Goal: Information Seeking & Learning: Learn about a topic

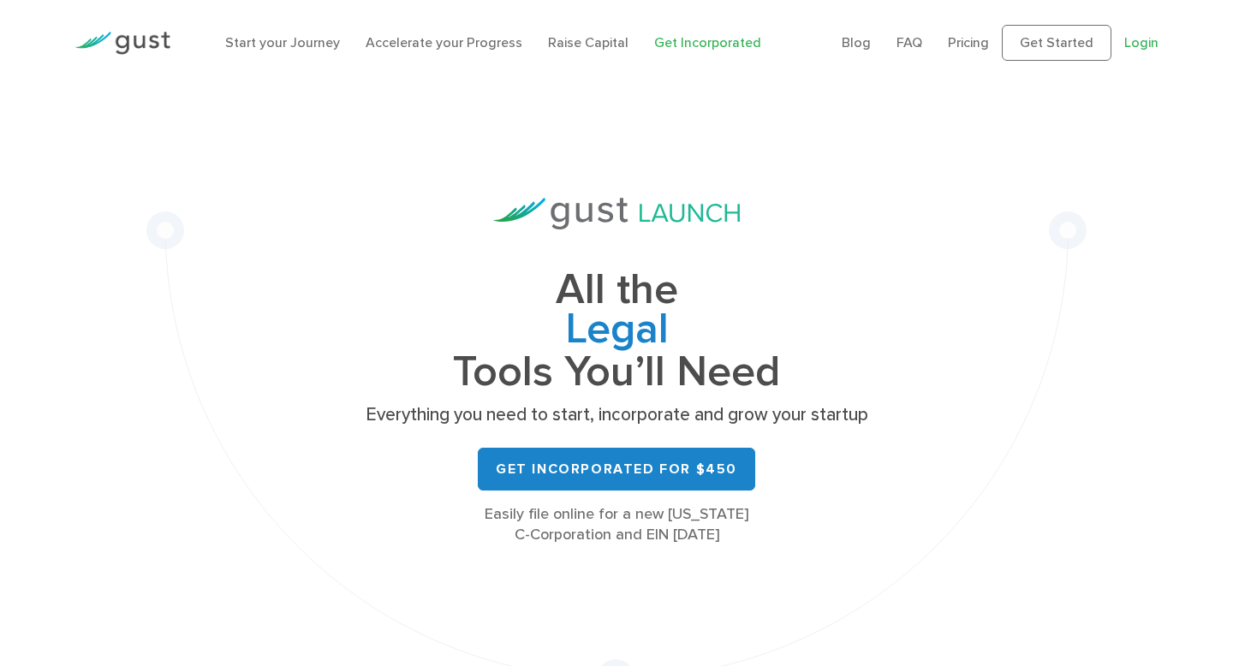
click at [1152, 48] on link "Login" at bounding box center [1141, 42] width 34 height 16
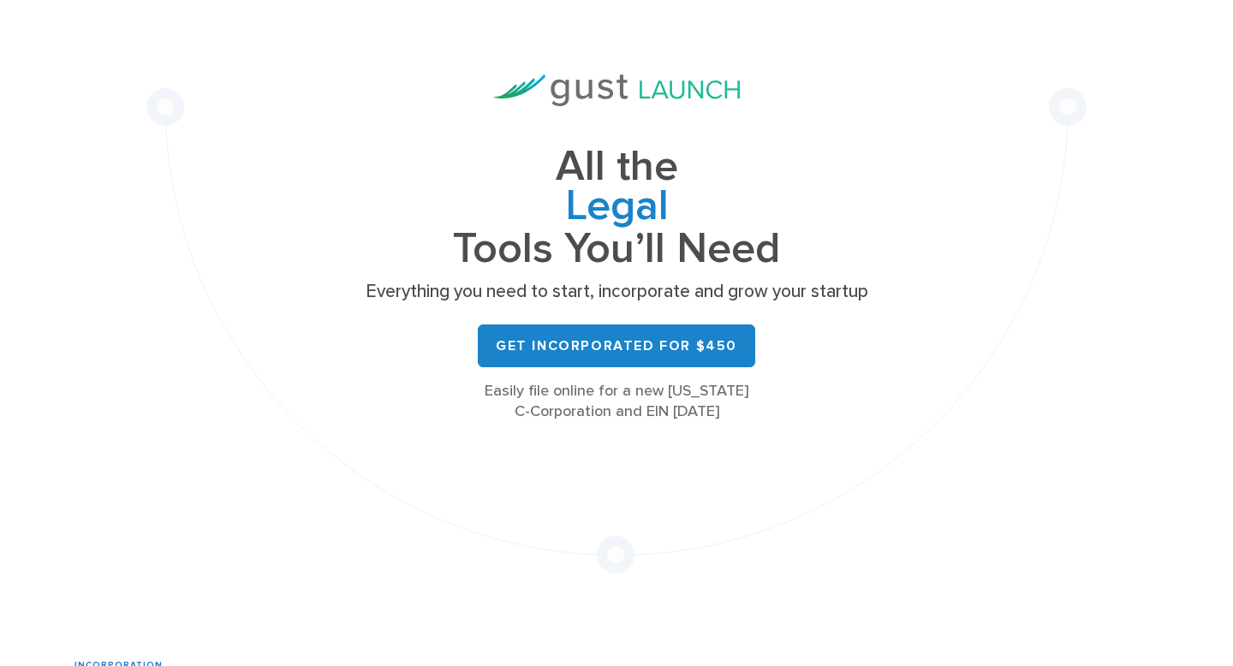
scroll to position [300, 0]
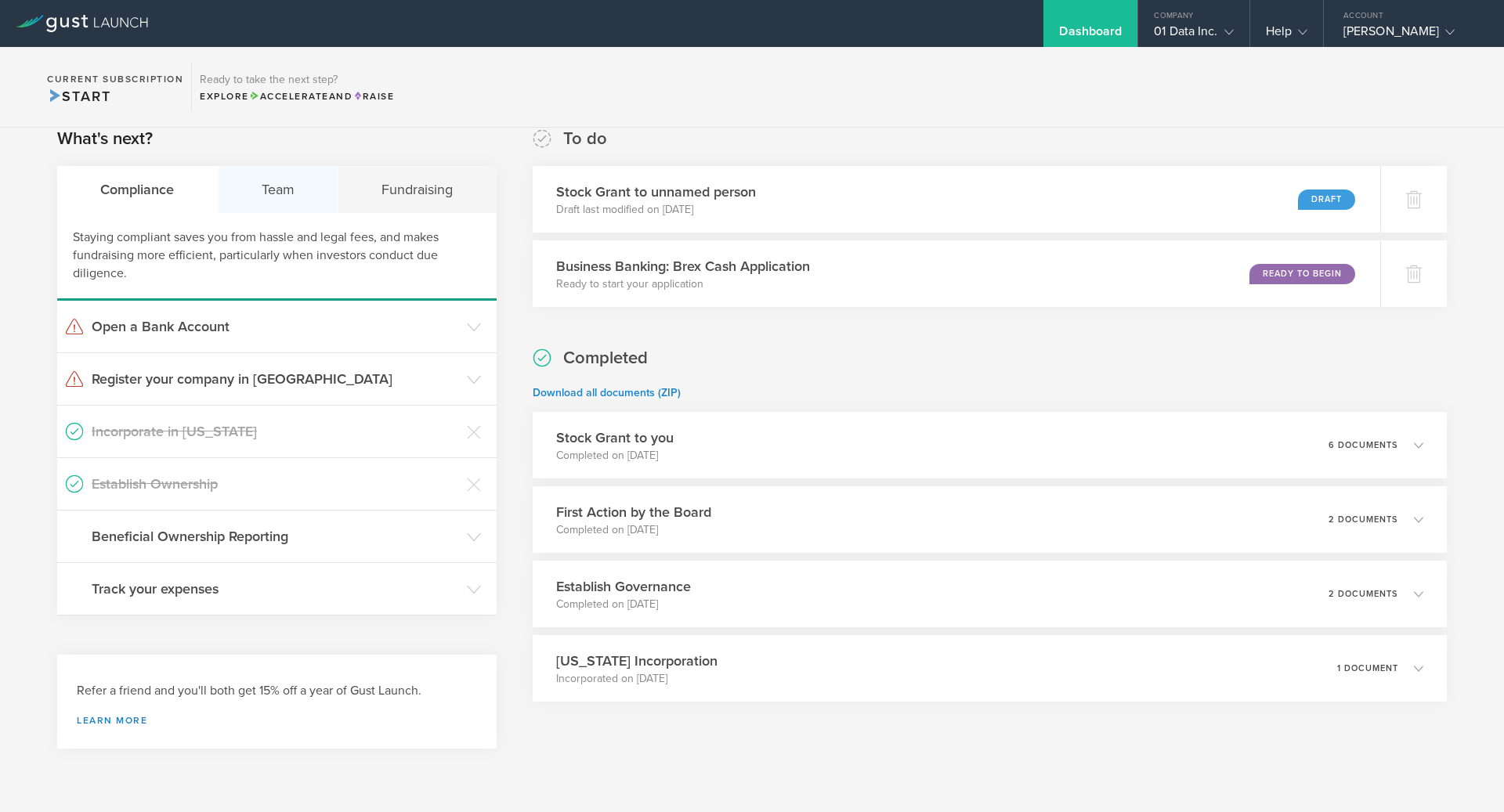
click at [279, 177] on div "Team" at bounding box center [279, 189] width 121 height 47
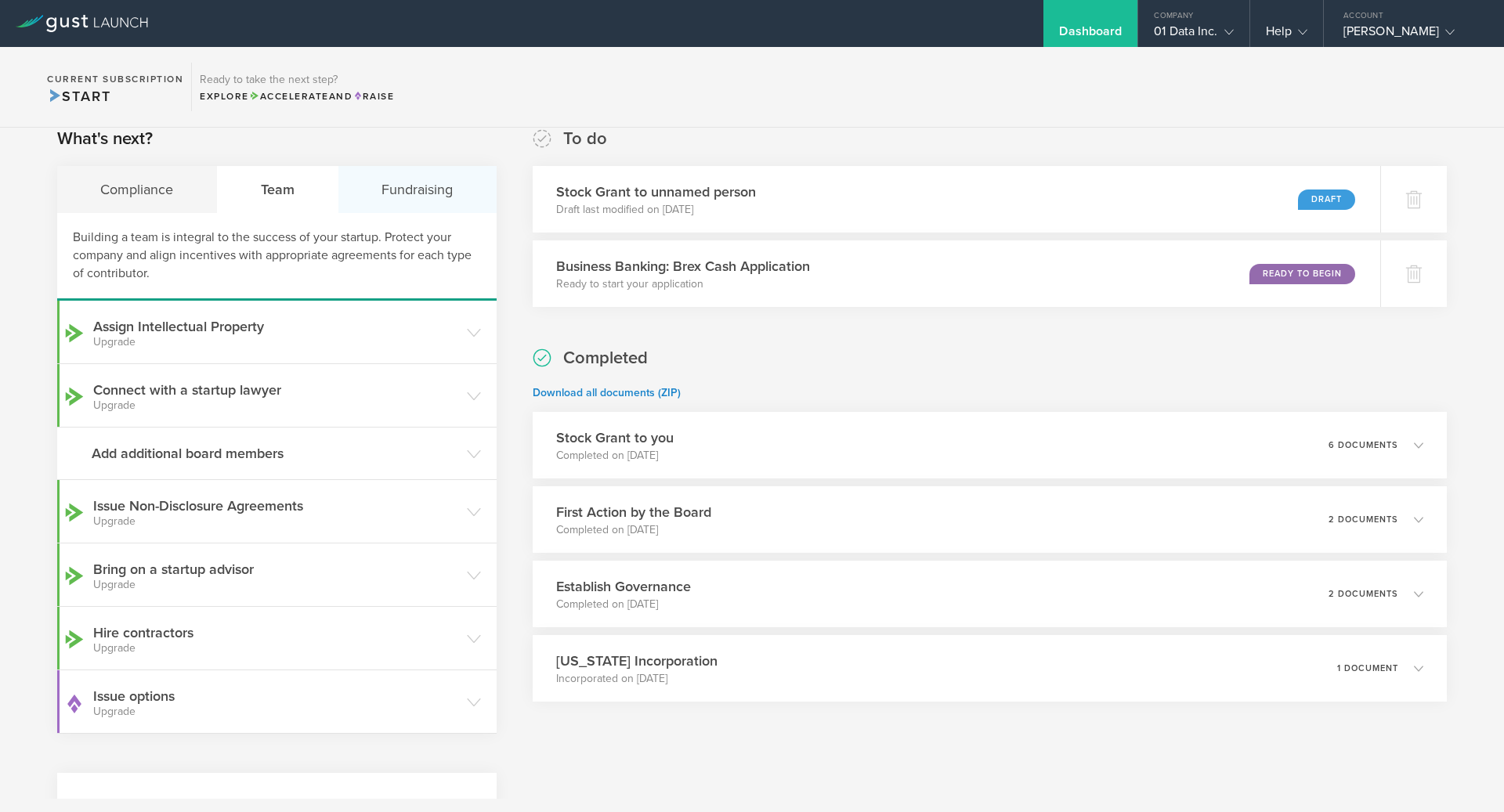
click at [445, 191] on div "Fundraising" at bounding box center [417, 189] width 158 height 47
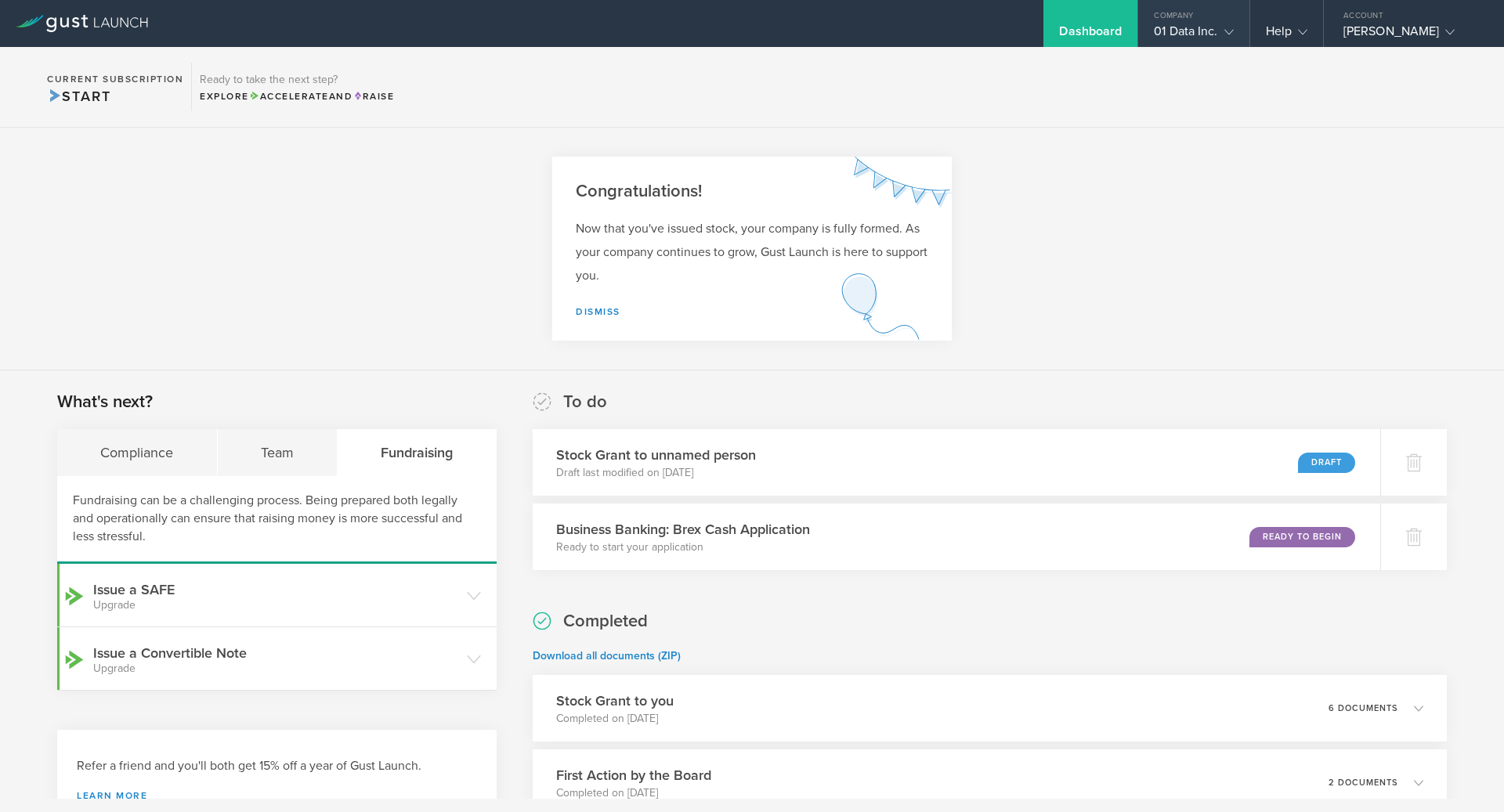
click at [1189, 16] on div "Company" at bounding box center [1193, 12] width 111 height 24
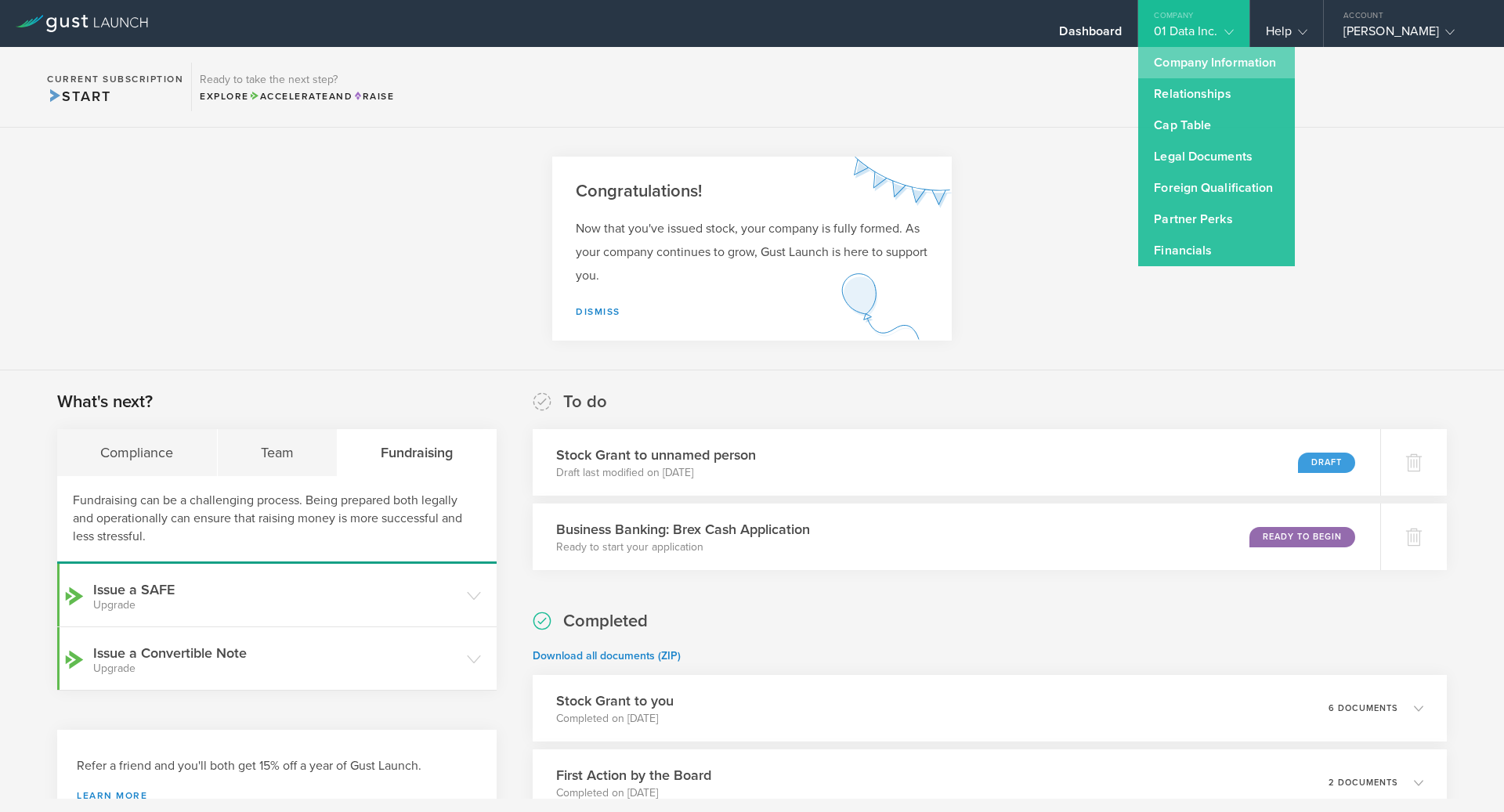
click at [1195, 60] on link "Company Information" at bounding box center [1216, 62] width 156 height 31
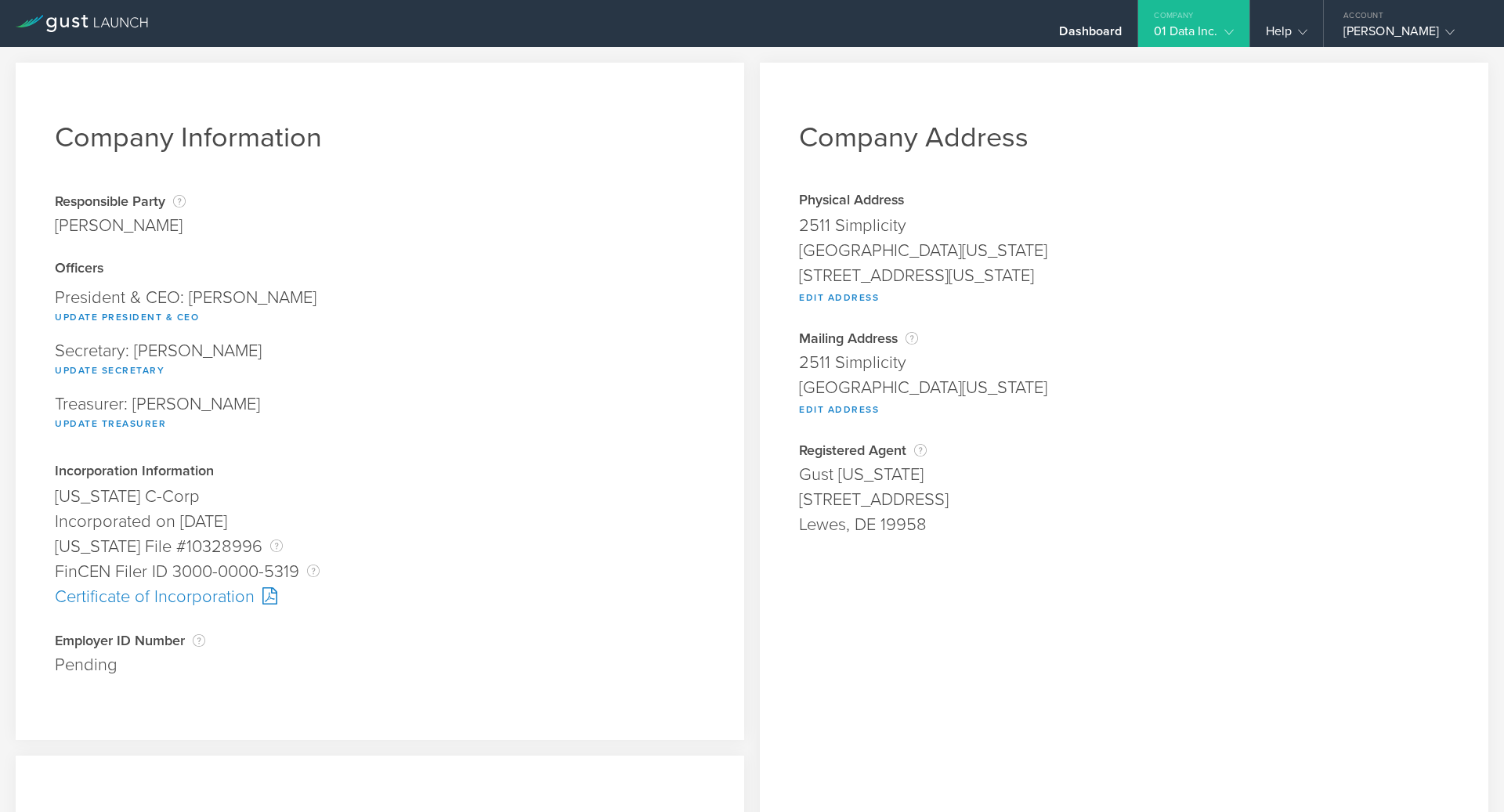
click at [192, 640] on div "Employer ID Number The Employer Identification Number (EIN), also called a Fede…" at bounding box center [380, 640] width 650 height 16
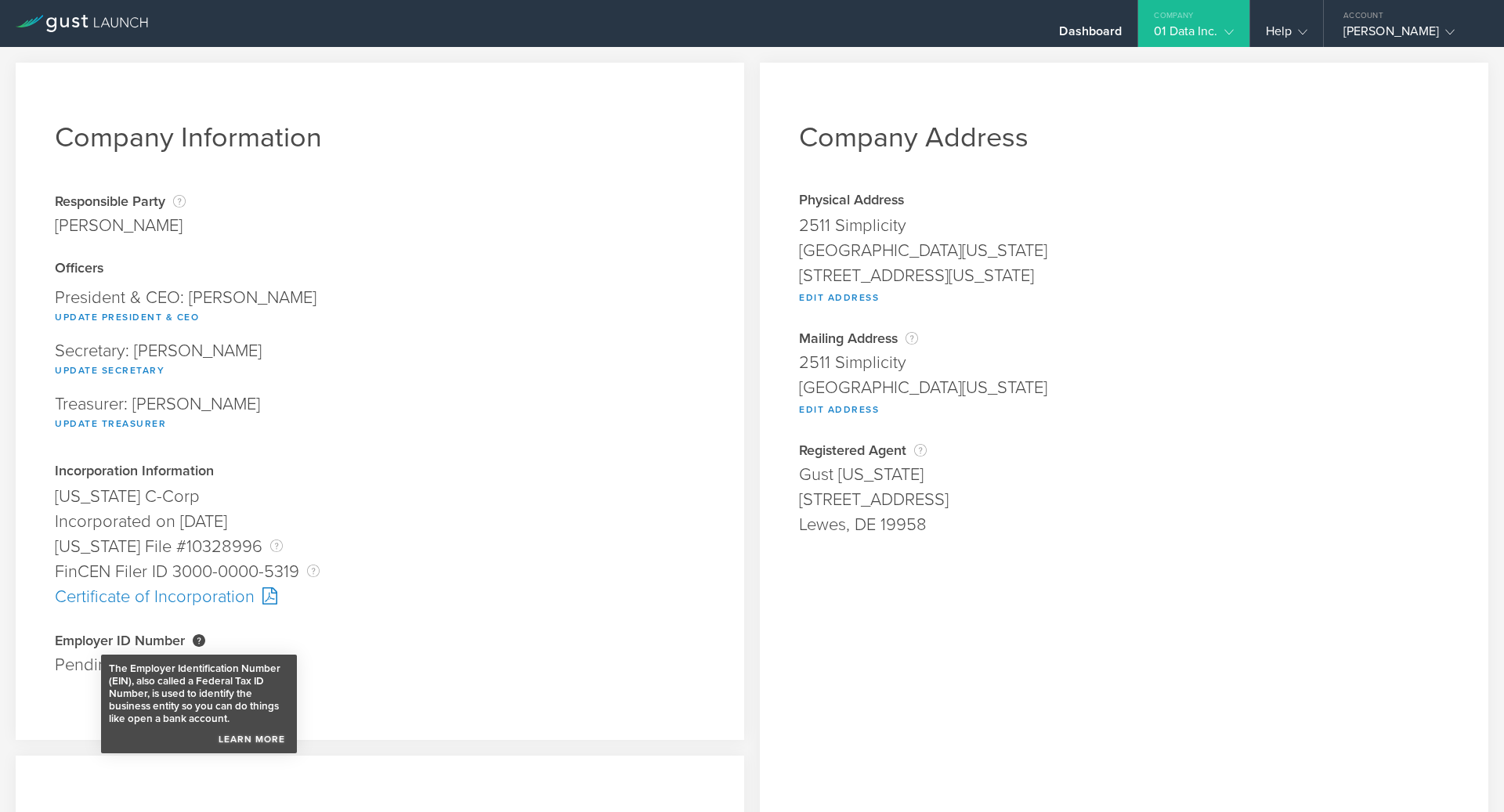
click at [256, 739] on link "Learn More" at bounding box center [252, 735] width 74 height 20
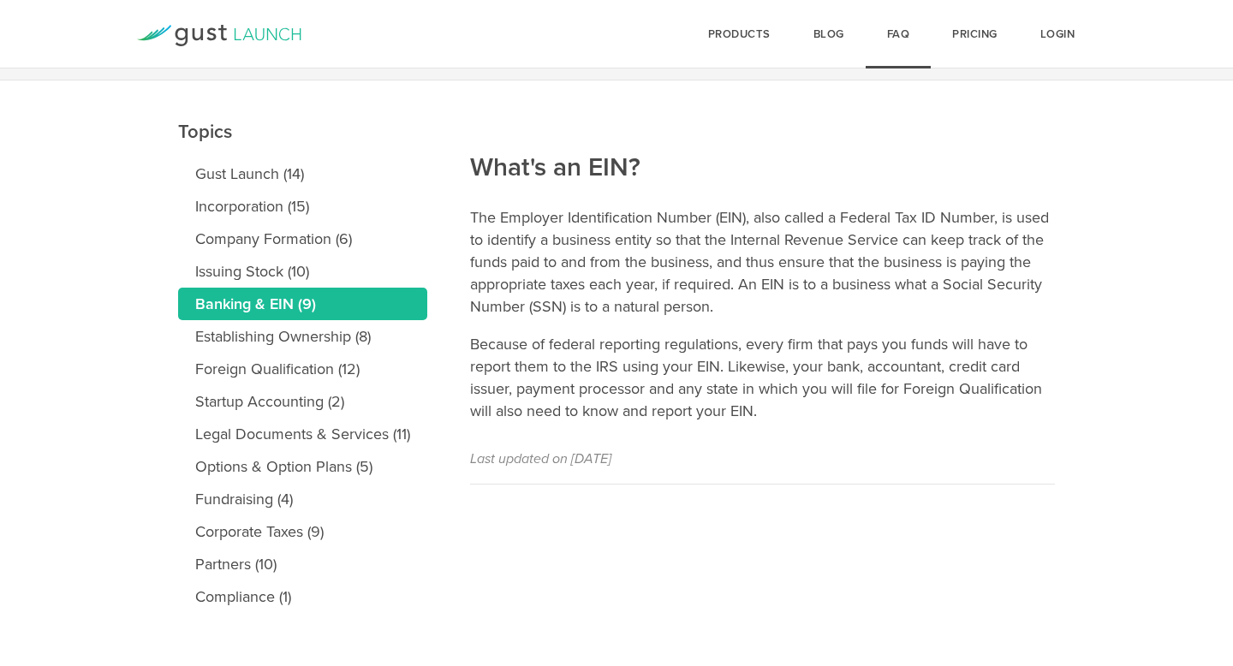
scroll to position [170, 0]
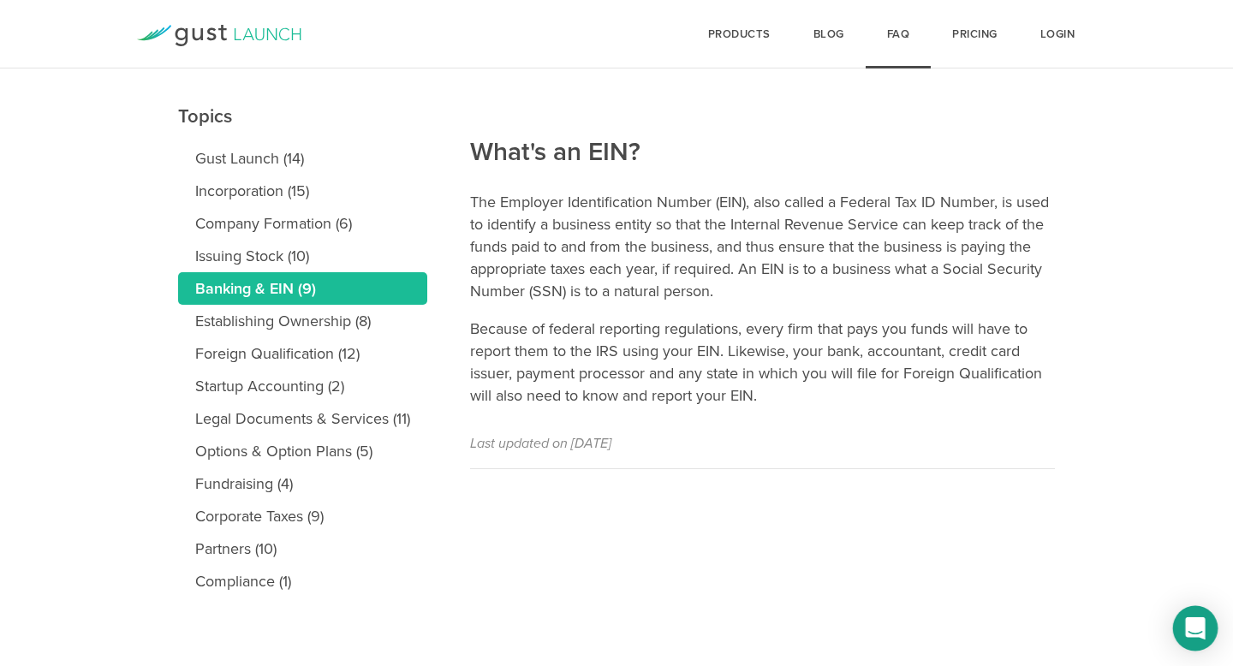
click at [1196, 636] on icon "Open Intercom Messenger" at bounding box center [1195, 628] width 22 height 22
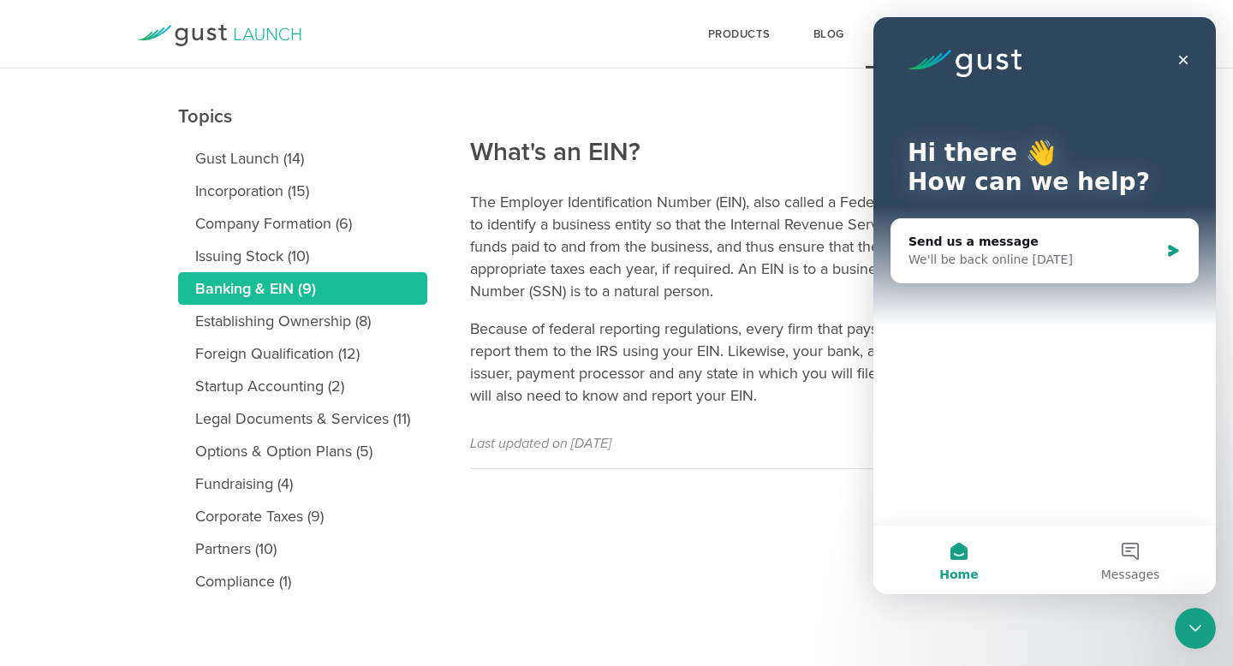
scroll to position [0, 0]
click at [1011, 241] on div "Send us a message" at bounding box center [1033, 242] width 251 height 18
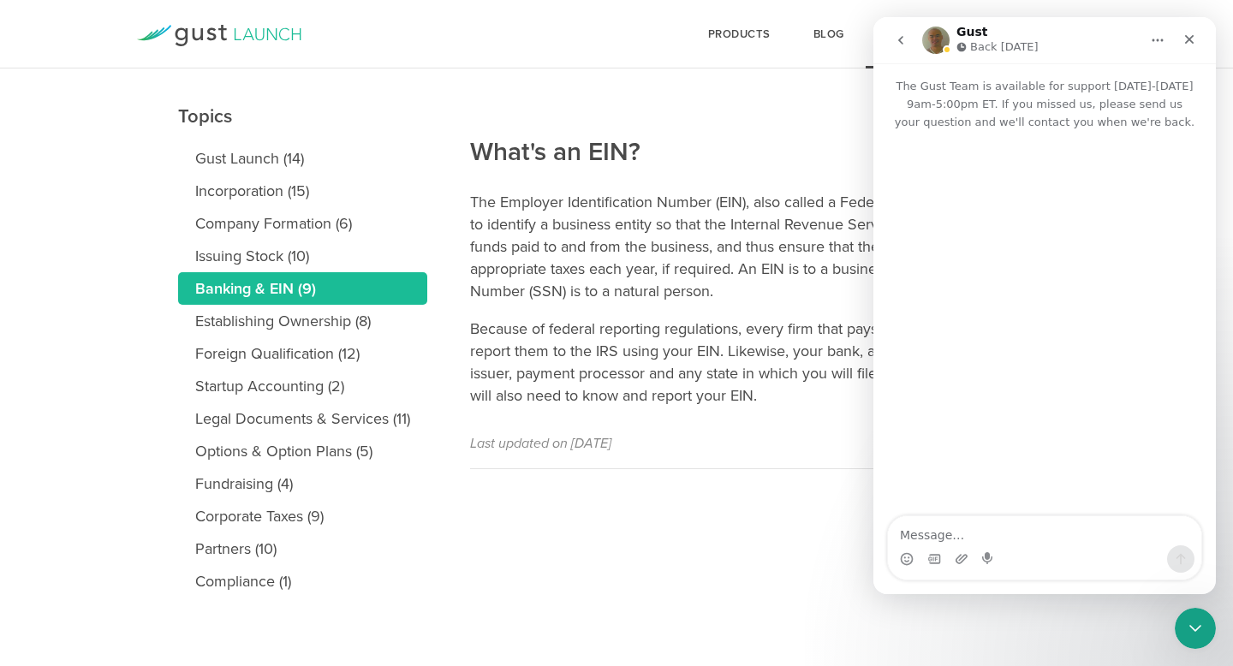
click at [996, 540] on textarea "Message…" at bounding box center [1044, 530] width 313 height 29
click at [957, 542] on textarea "Message…" at bounding box center [1044, 530] width 313 height 29
type textarea "w"
click at [910, 46] on button "go back" at bounding box center [900, 40] width 33 height 33
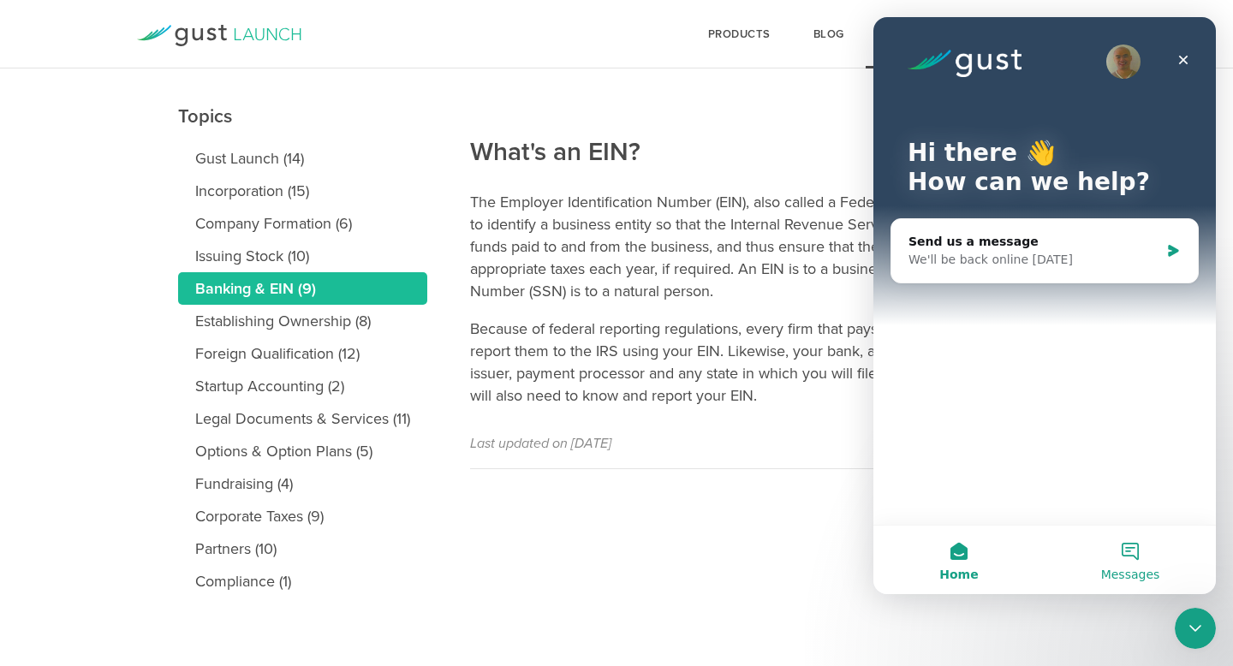
click at [1148, 555] on button "Messages" at bounding box center [1130, 560] width 171 height 68
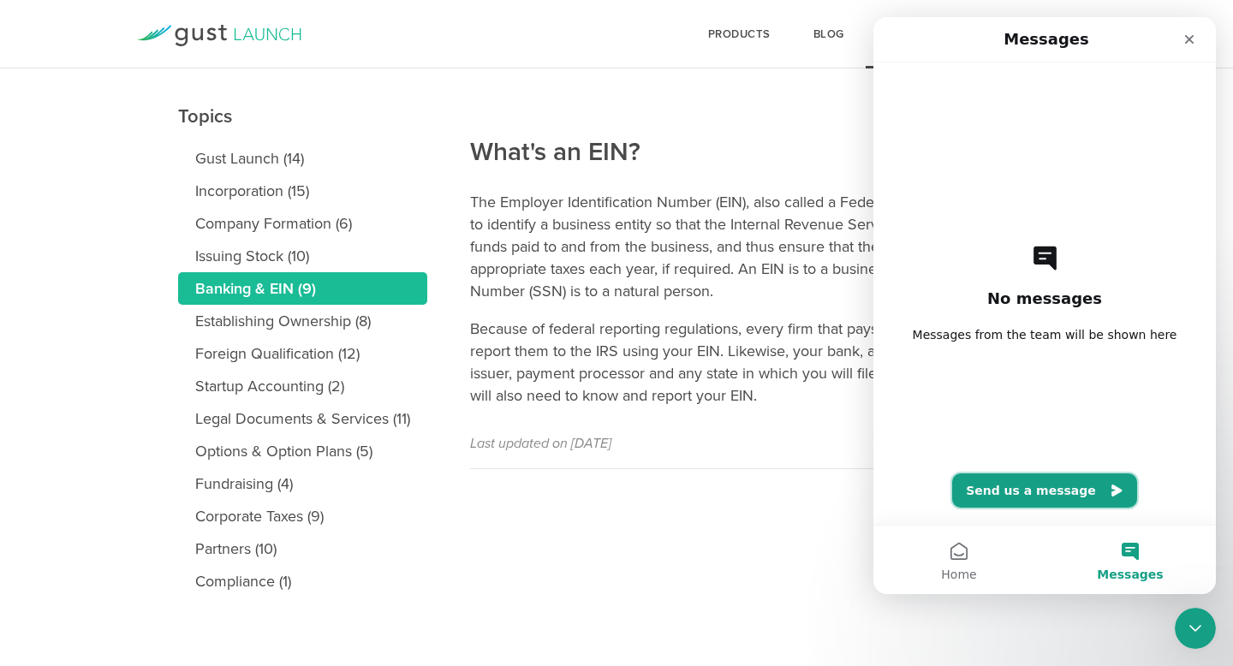
click at [1063, 490] on button "Send us a message" at bounding box center [1044, 490] width 185 height 34
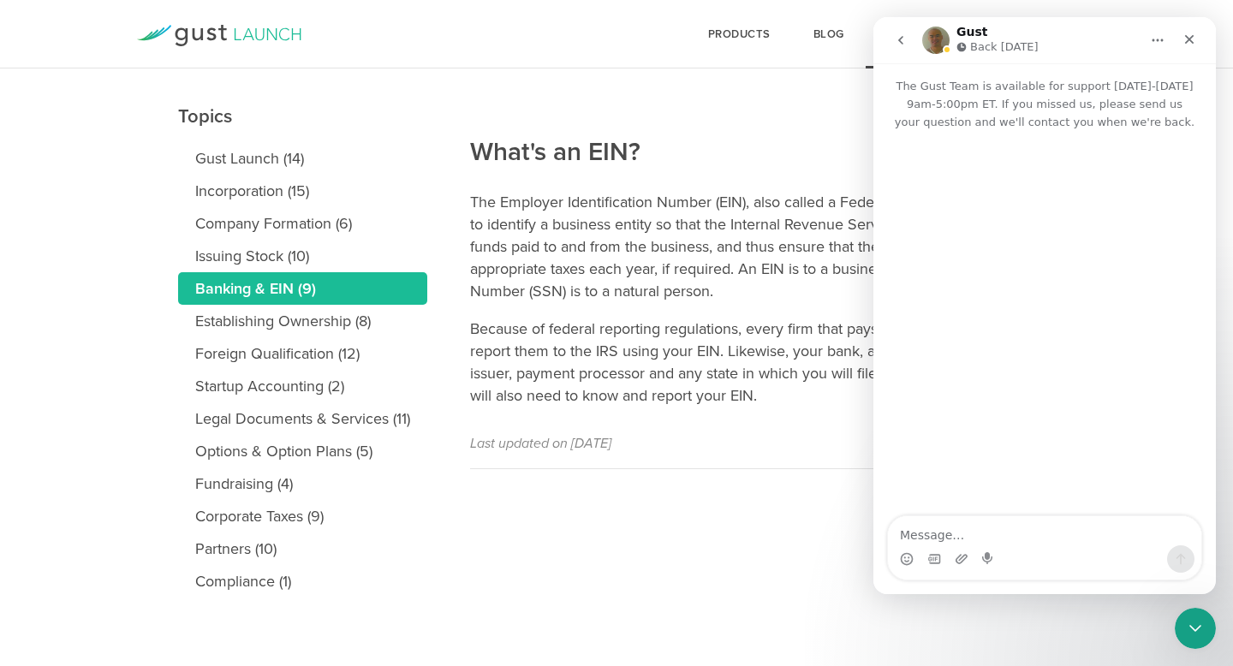
click at [1156, 48] on button "Home" at bounding box center [1157, 40] width 33 height 33
click at [1059, 83] on icon "Intercom messenger" at bounding box center [1060, 84] width 14 height 14
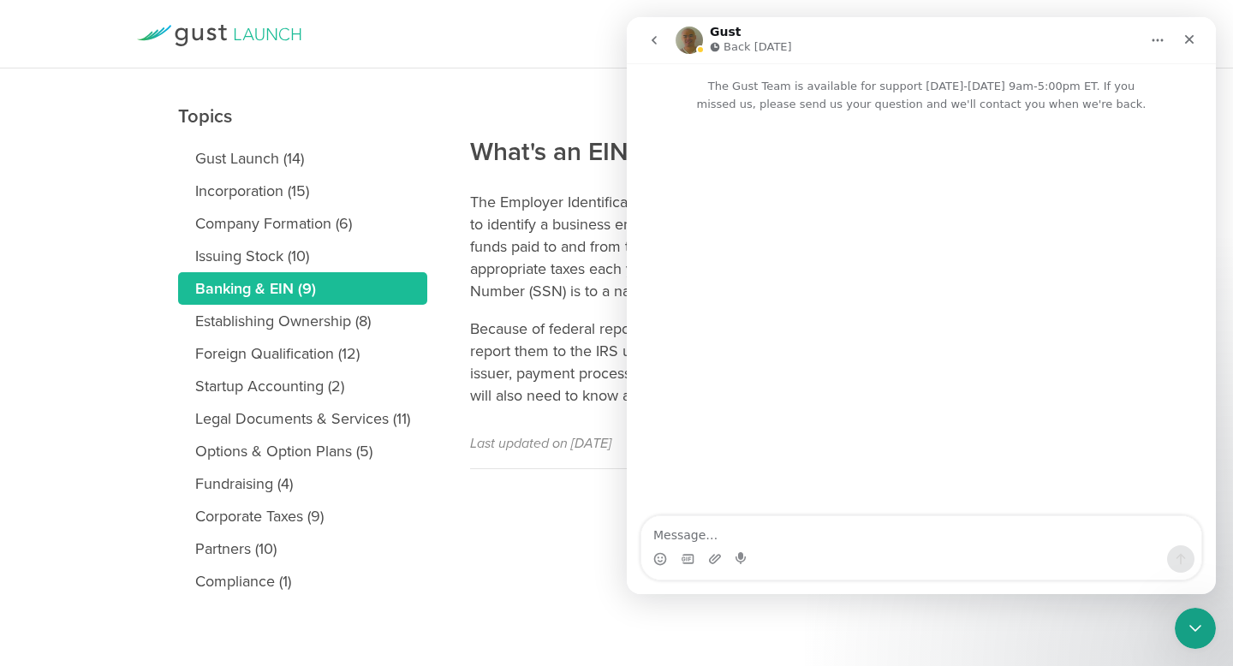
click at [1152, 39] on icon "Home" at bounding box center [1157, 40] width 11 height 3
click at [1121, 88] on div "Collapse window" at bounding box center [1117, 83] width 100 height 18
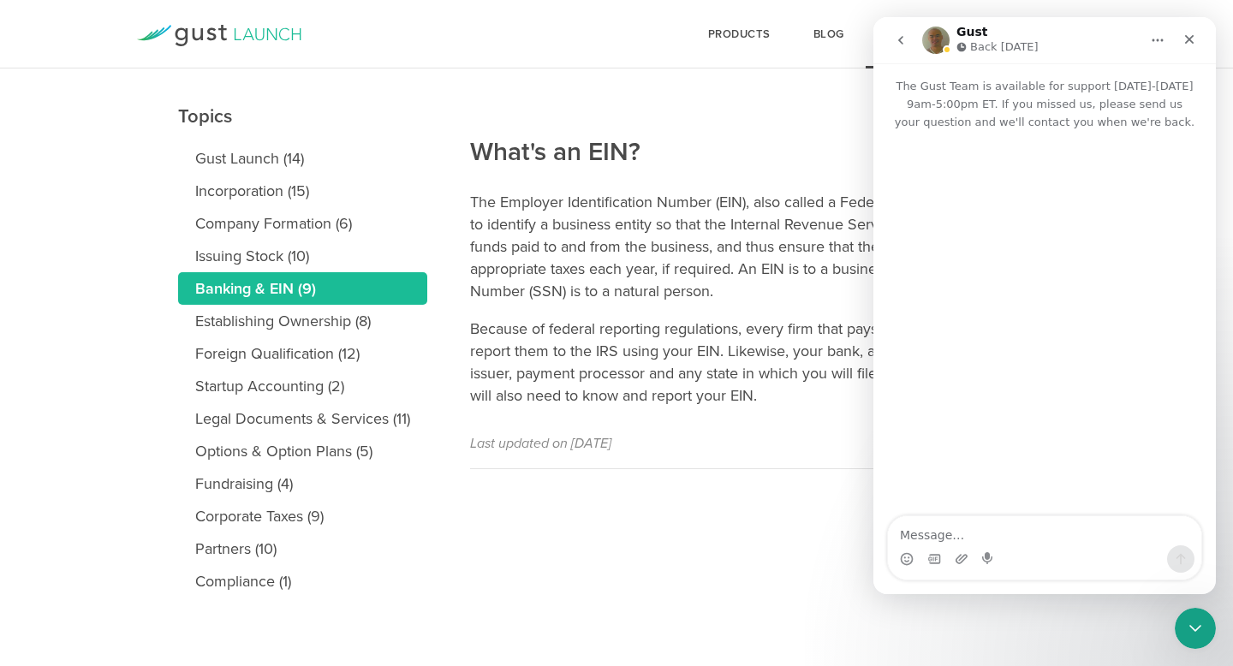
click at [892, 42] on button "go back" at bounding box center [900, 40] width 33 height 33
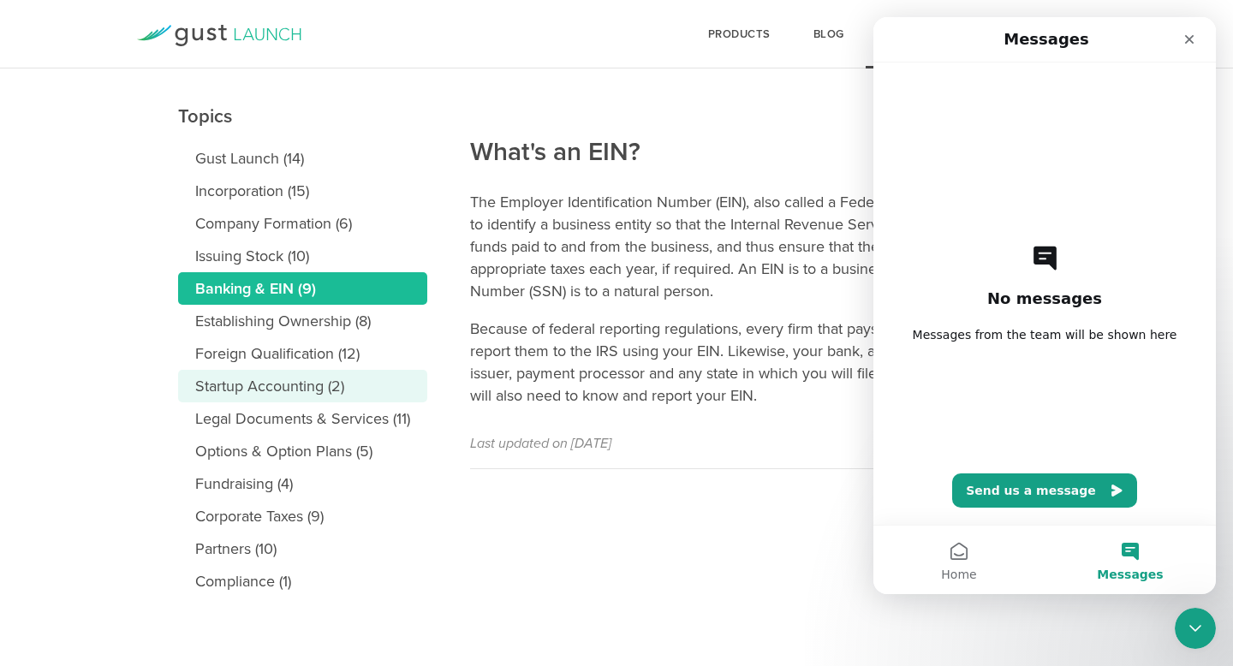
click at [315, 379] on link "Startup Accounting (2)" at bounding box center [302, 386] width 249 height 33
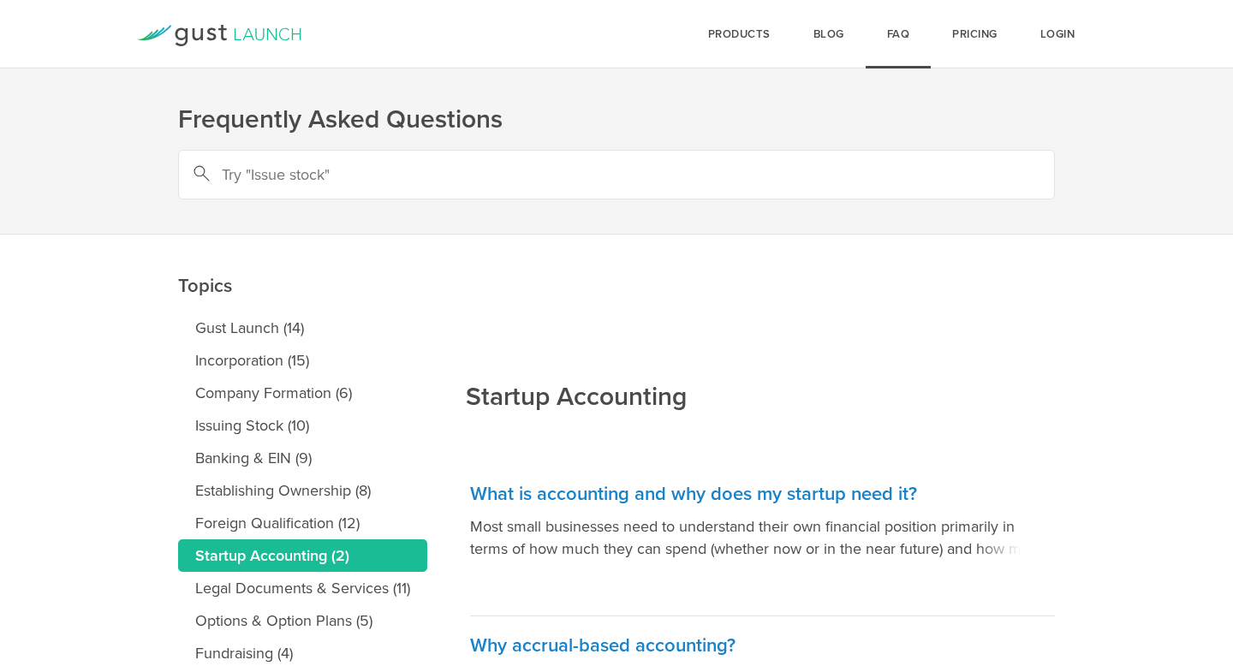
scroll to position [170, 0]
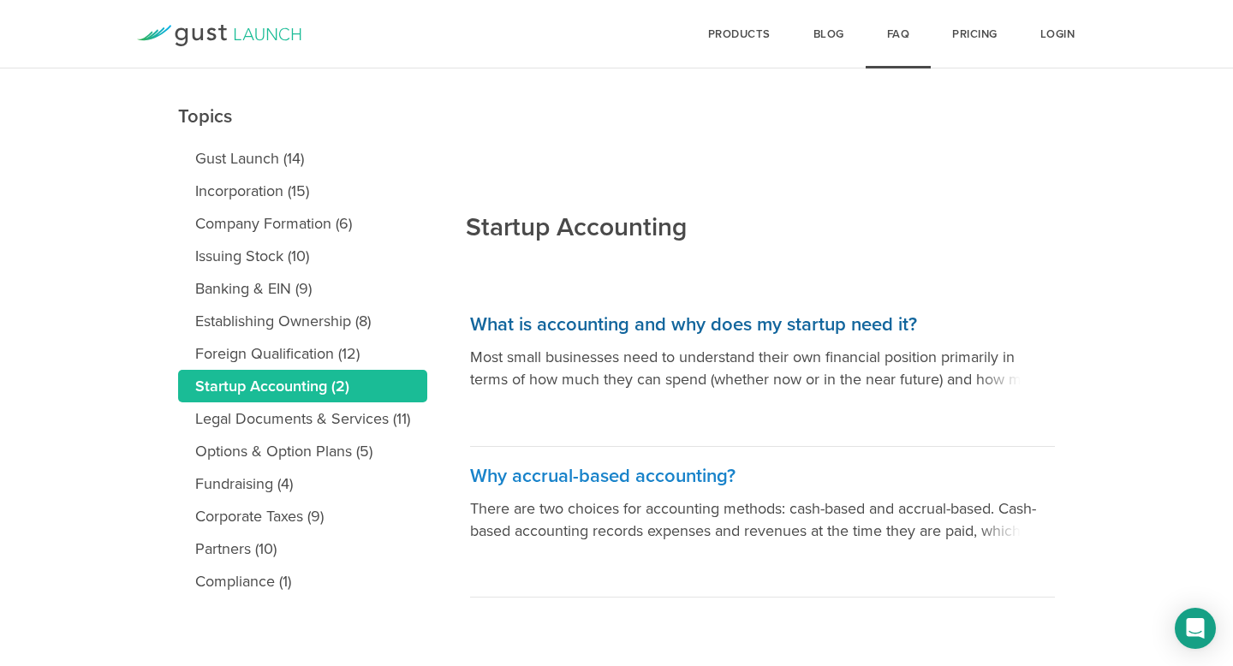
click at [781, 382] on p "Most small businesses need to understand their own financial position primarily…" at bounding box center [762, 368] width 585 height 45
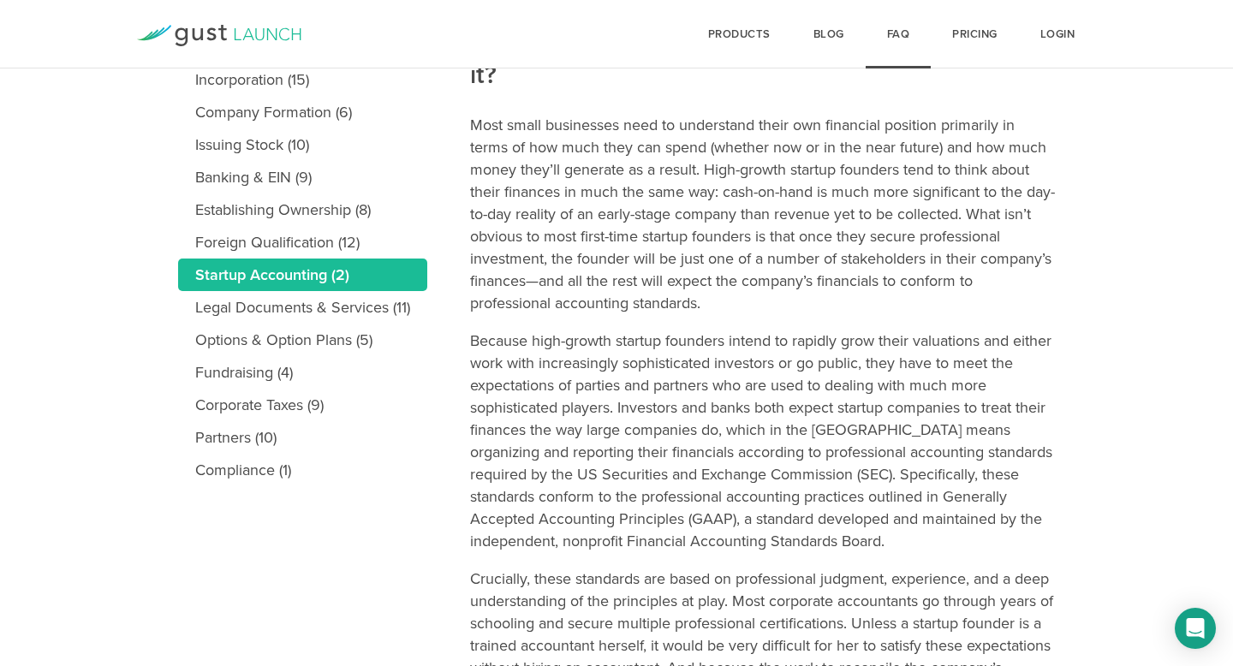
scroll to position [286, 0]
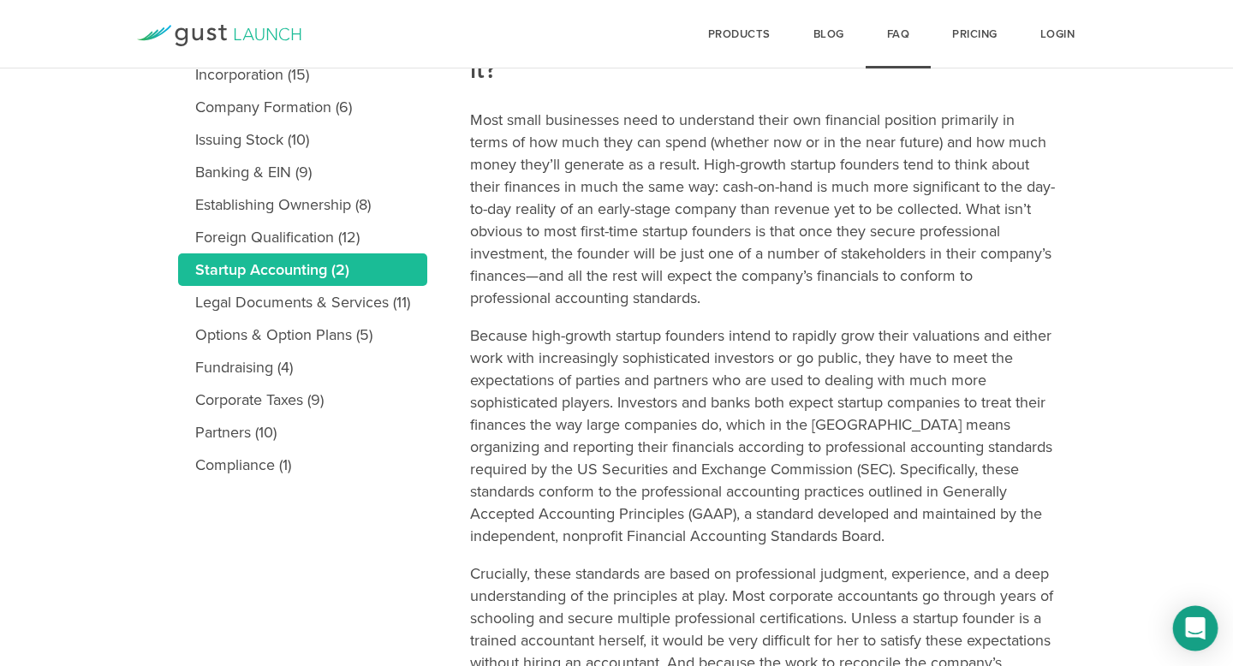
click at [1200, 625] on icon "Open Intercom Messenger" at bounding box center [1195, 628] width 20 height 22
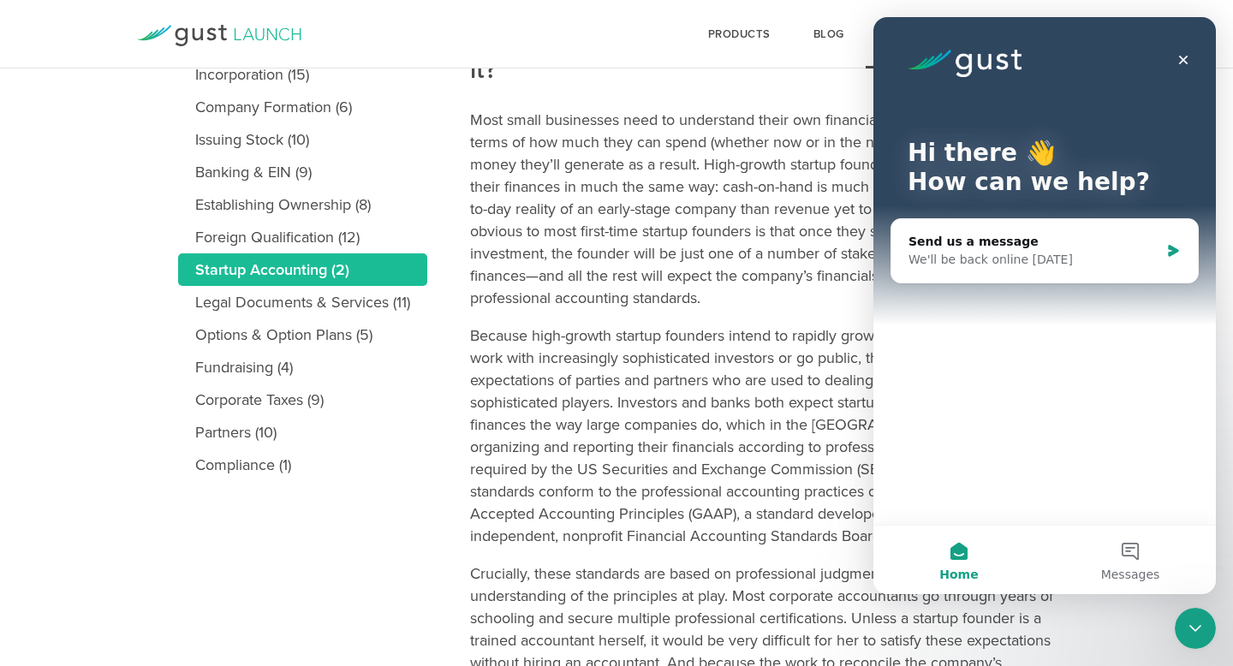
scroll to position [0, 0]
click at [1117, 247] on div "Send us a message" at bounding box center [1033, 242] width 251 height 18
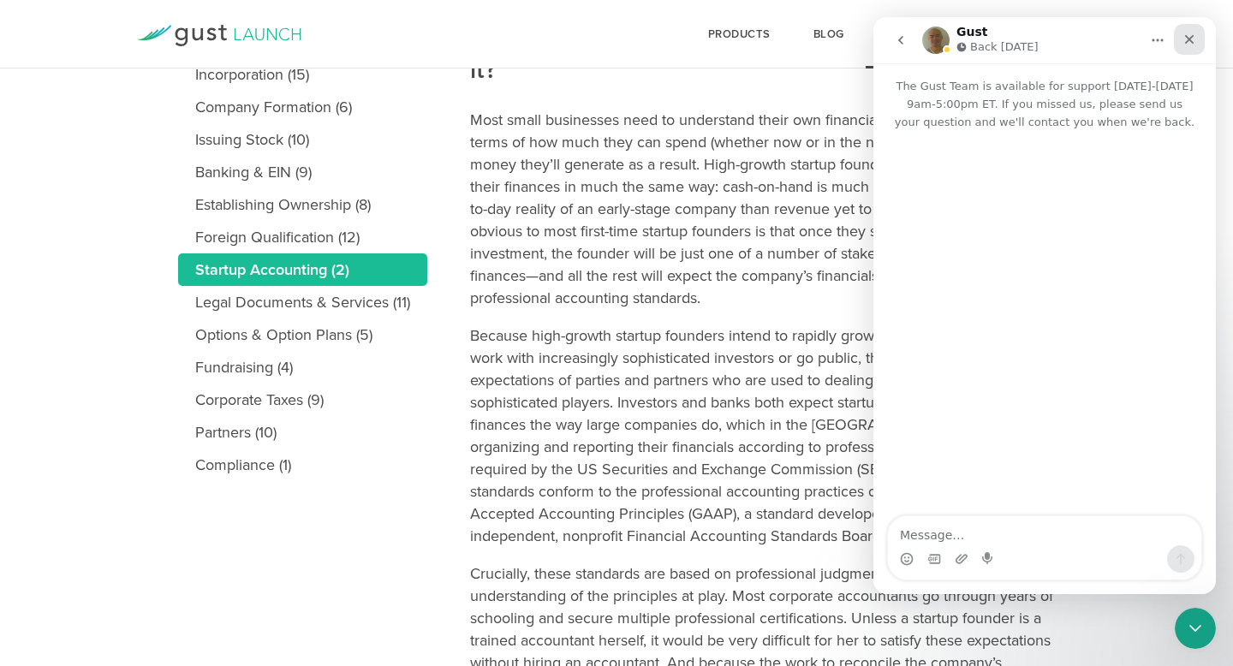
click at [1191, 49] on div "Close" at bounding box center [1189, 39] width 31 height 31
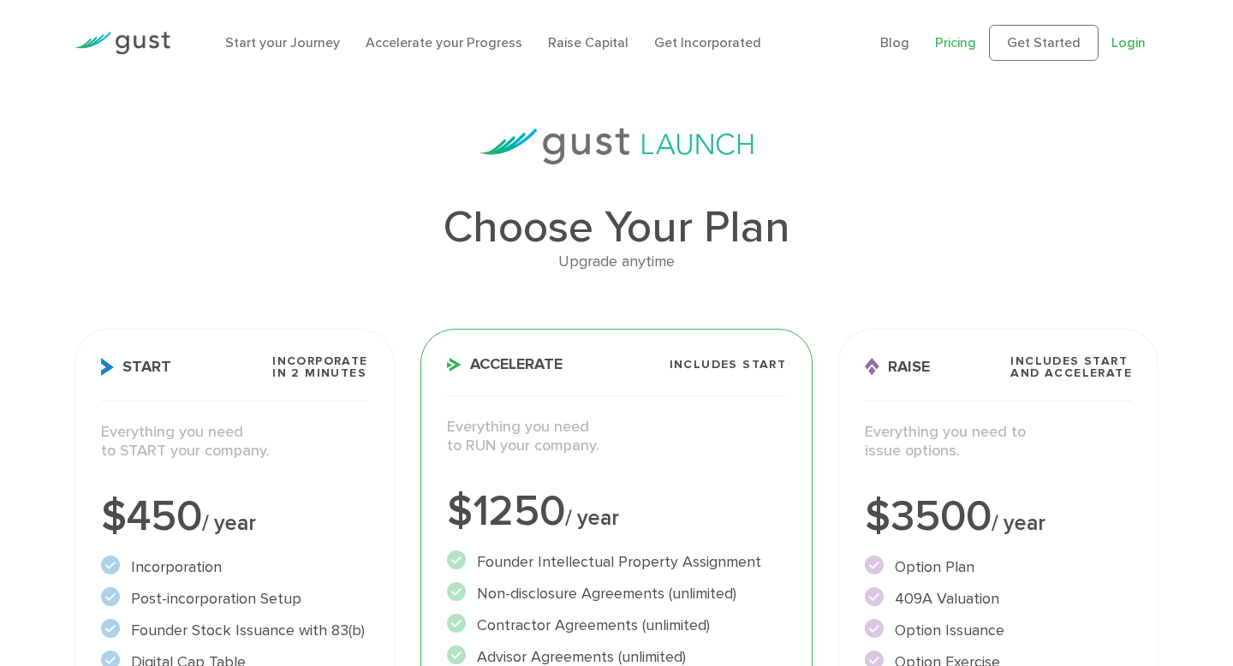
click at [1130, 51] on link "Login" at bounding box center [1128, 42] width 34 height 16
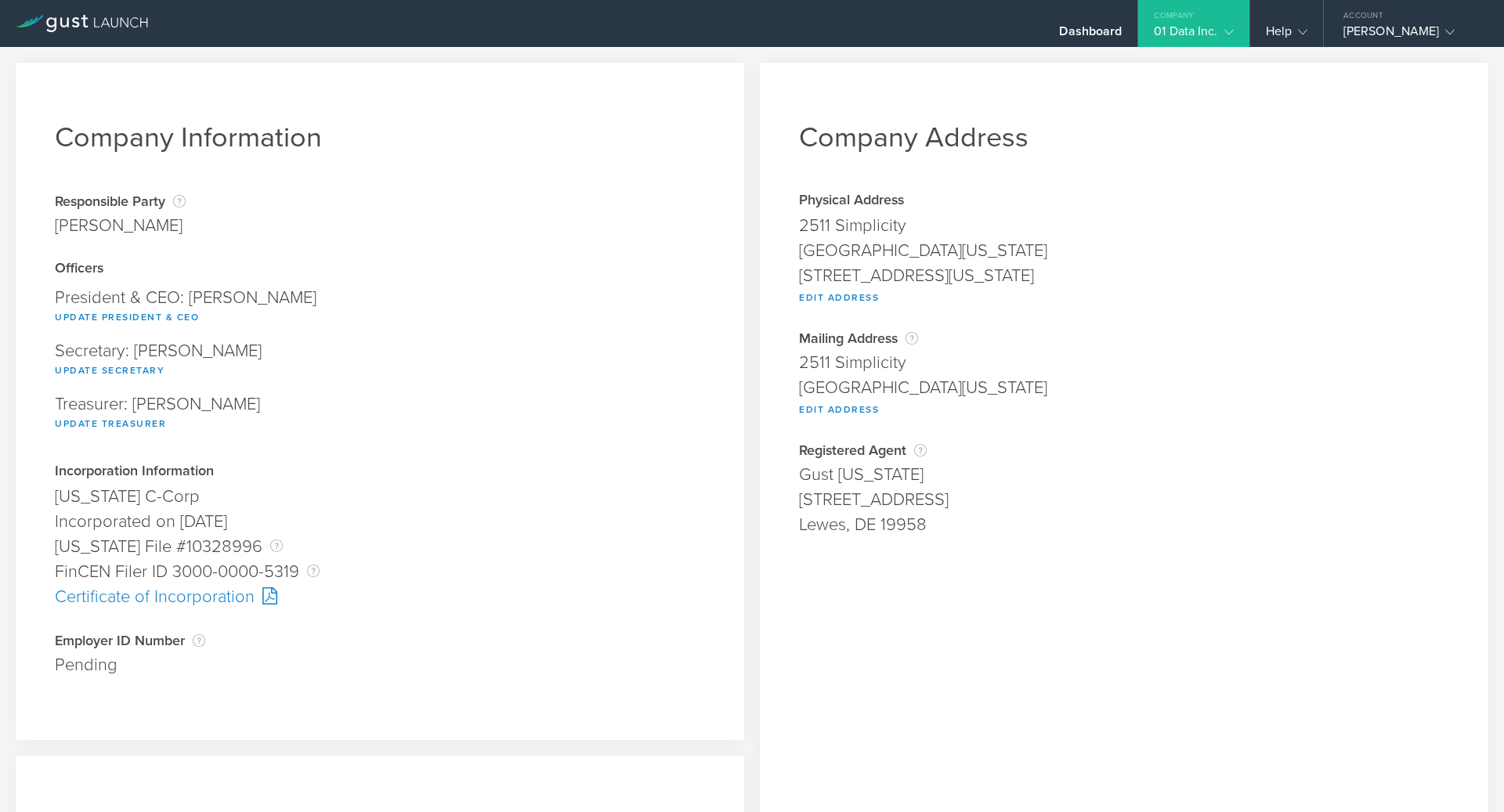
click at [1223, 21] on div "Company" at bounding box center [1193, 12] width 111 height 24
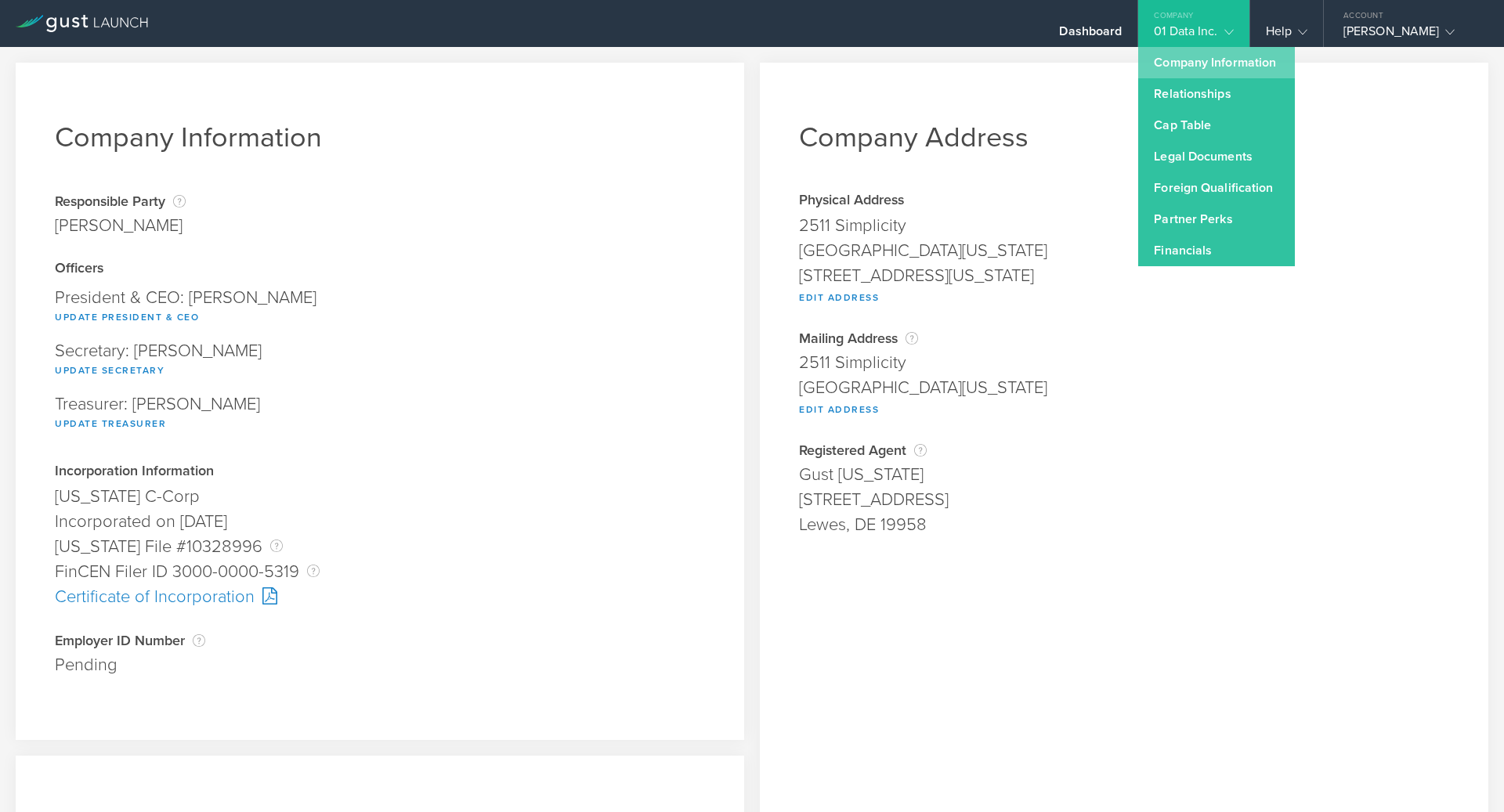
click at [1162, 61] on link "Company Information" at bounding box center [1216, 62] width 156 height 31
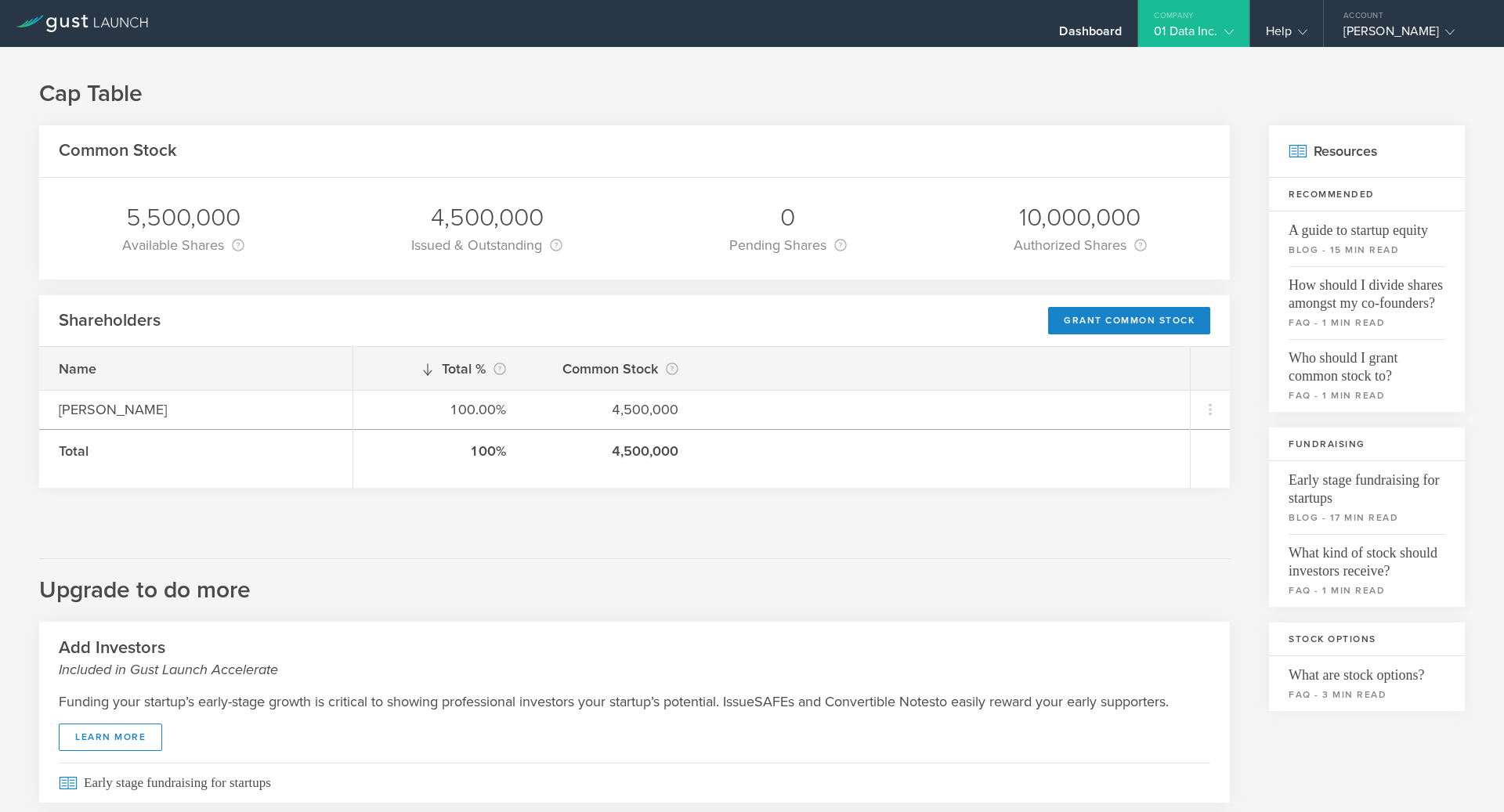
click at [1159, 167] on div "Common Stock" at bounding box center [634, 151] width 1190 height 52
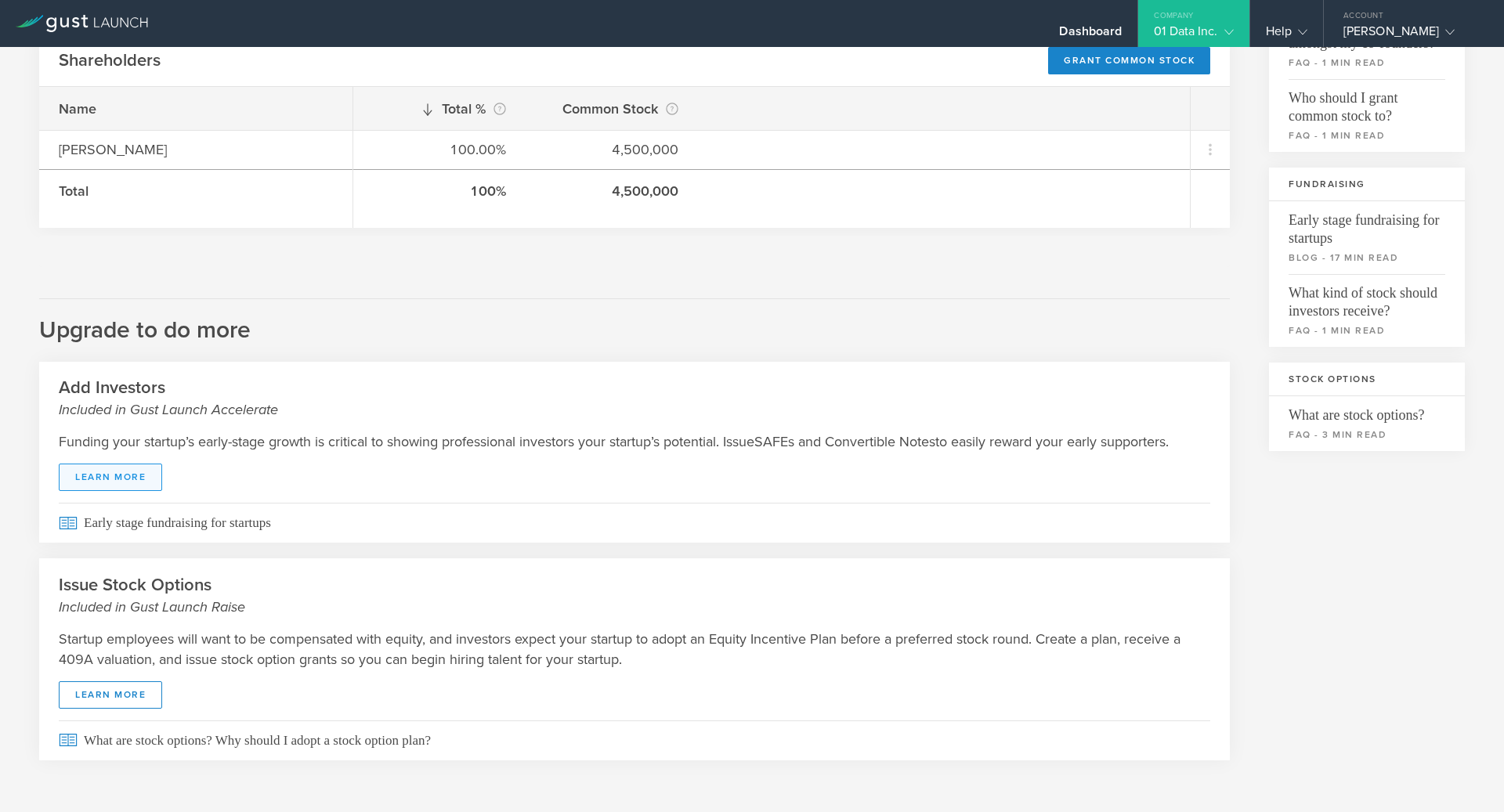
click at [81, 471] on link "learn more" at bounding box center [110, 477] width 103 height 27
